Goal: Find specific page/section: Find specific page/section

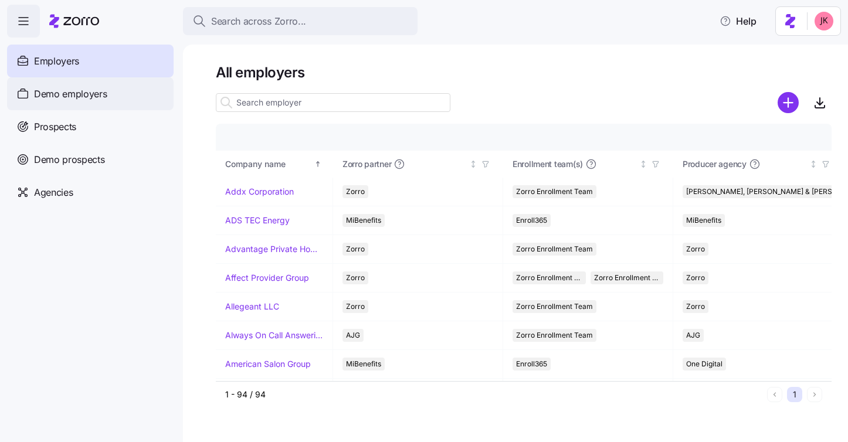
click at [83, 92] on span "Demo employers" at bounding box center [70, 94] width 73 height 15
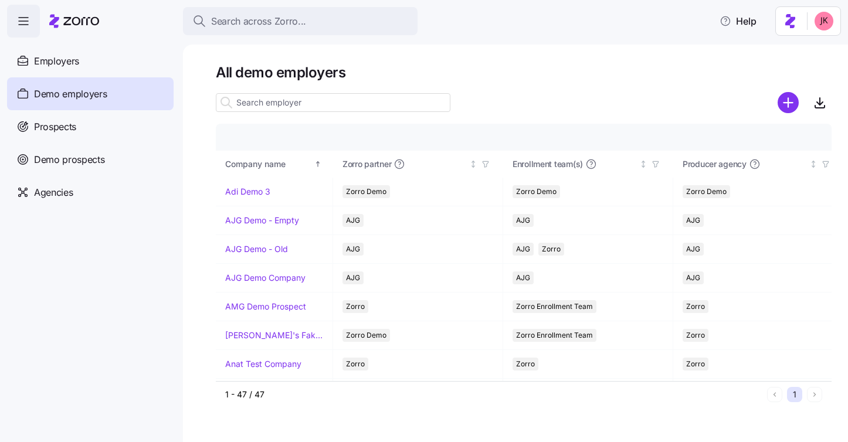
click at [271, 108] on input at bounding box center [333, 102] width 235 height 19
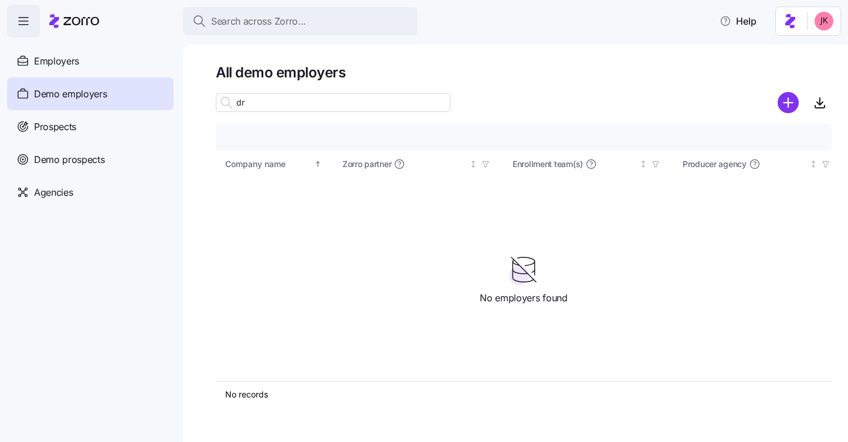
type input "d"
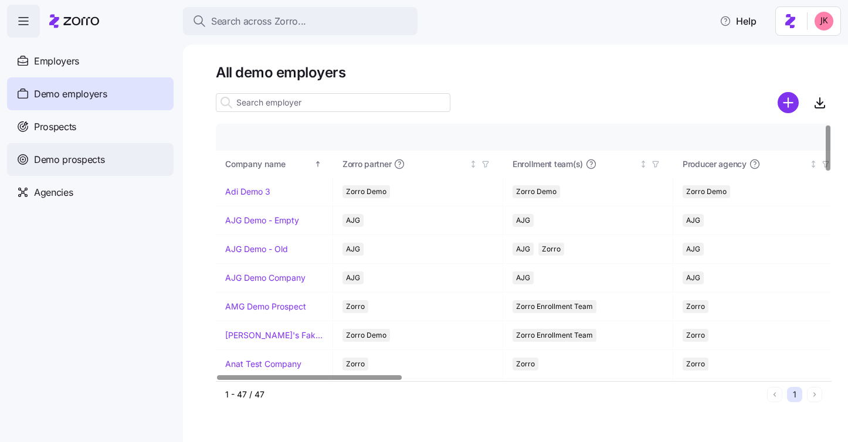
click at [99, 160] on span "Demo prospects" at bounding box center [69, 159] width 71 height 15
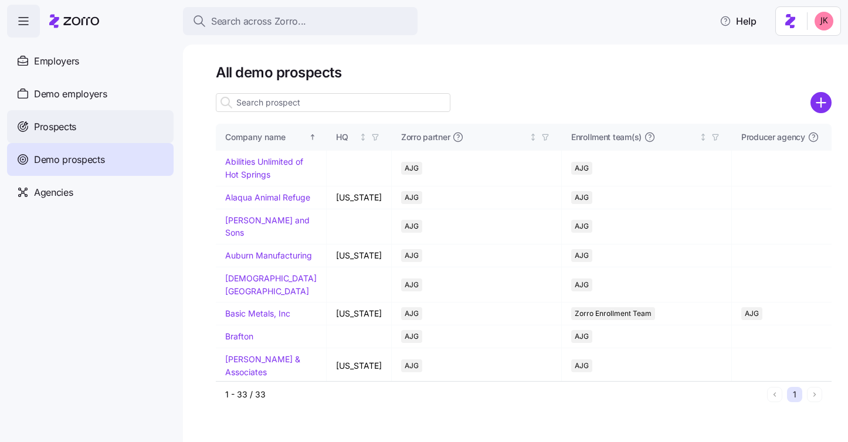
click at [86, 132] on div "Prospects" at bounding box center [90, 126] width 167 height 33
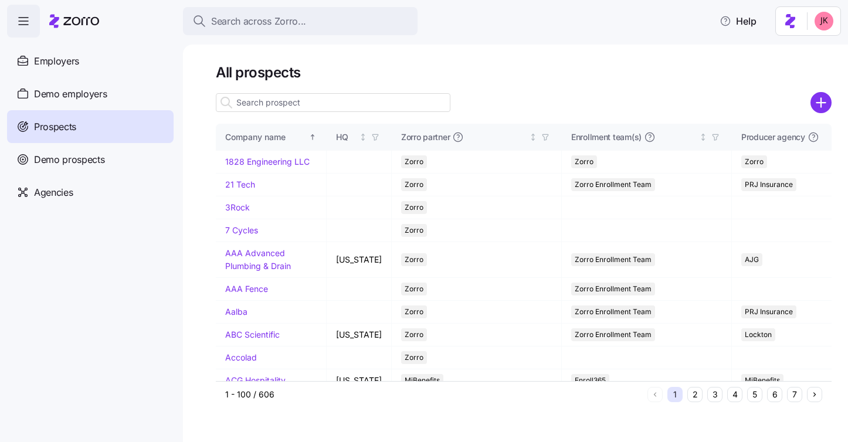
click at [293, 101] on input at bounding box center [333, 102] width 235 height 19
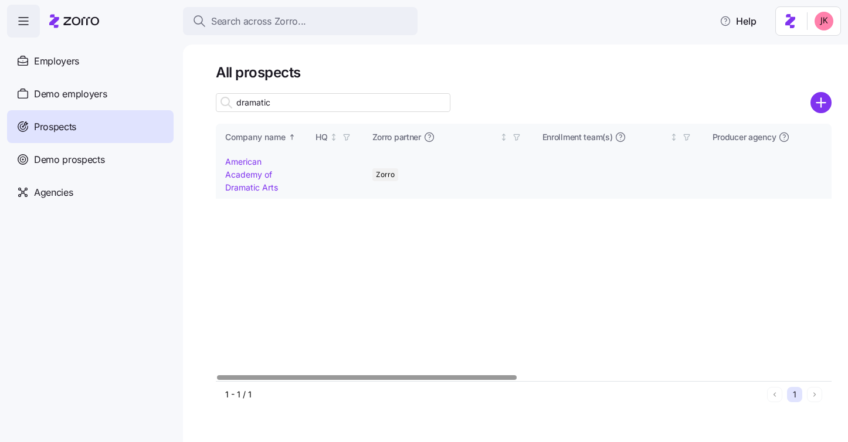
type input "dramatic"
click at [250, 176] on link "American Academy of Dramatic Arts" at bounding box center [251, 174] width 53 height 35
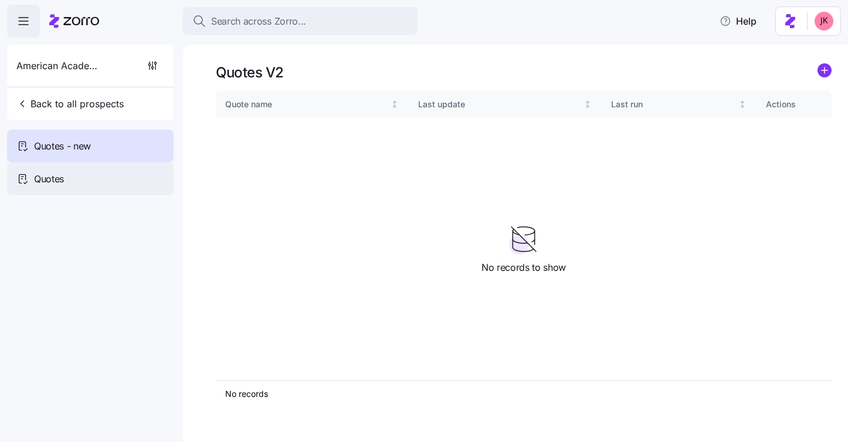
click at [113, 179] on div "Quotes" at bounding box center [90, 178] width 167 height 33
